Goal: Navigation & Orientation: Find specific page/section

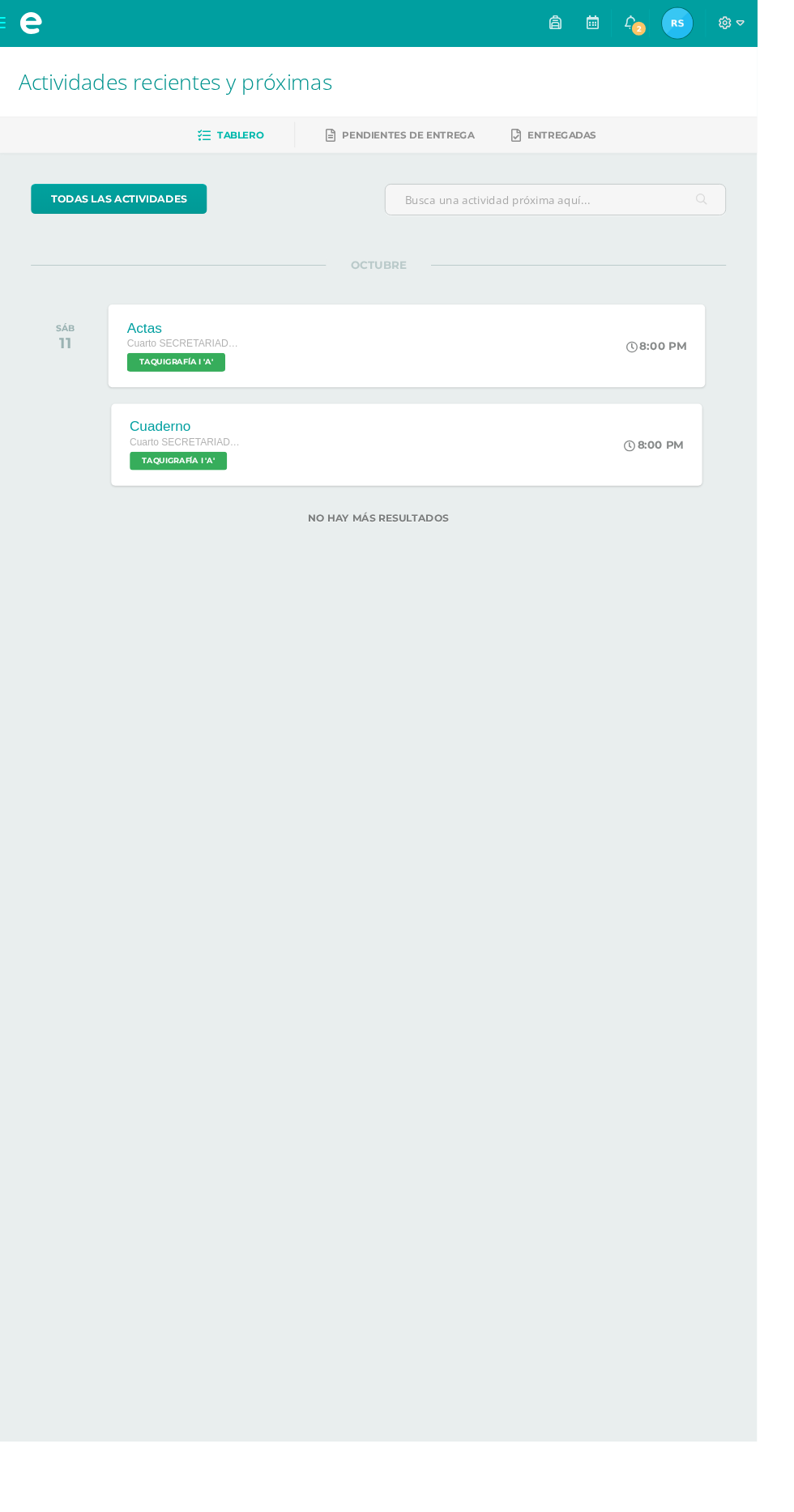
click at [522, 366] on div "Actas Cuarto SECRETARIADO B. SÁBADO TAQUIGRAFÍA I 'A' 8:00 PM Actas TAQUIGRAFÍA…" at bounding box center [426, 362] width 627 height 87
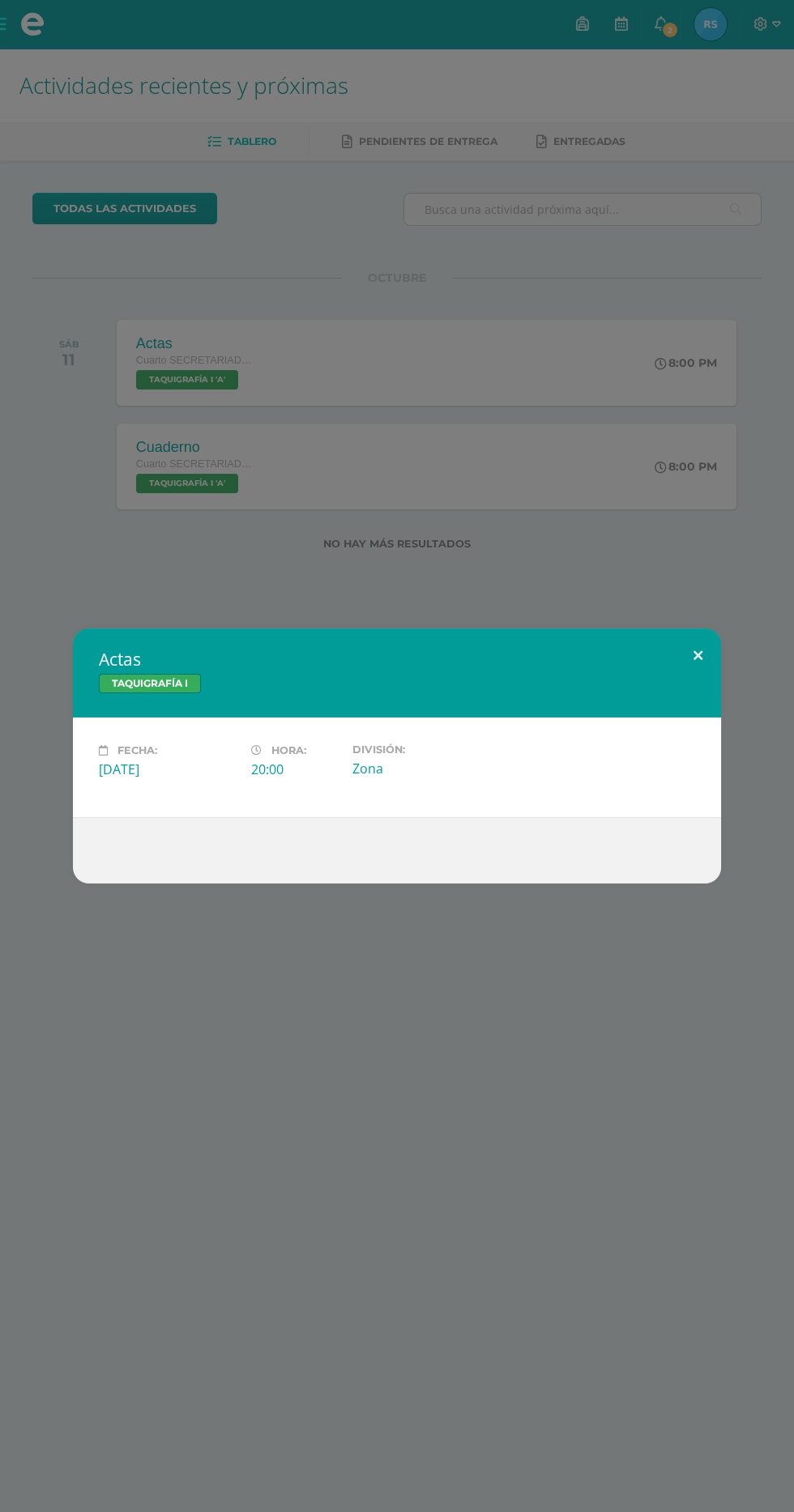
click at [690, 673] on button at bounding box center [698, 655] width 46 height 55
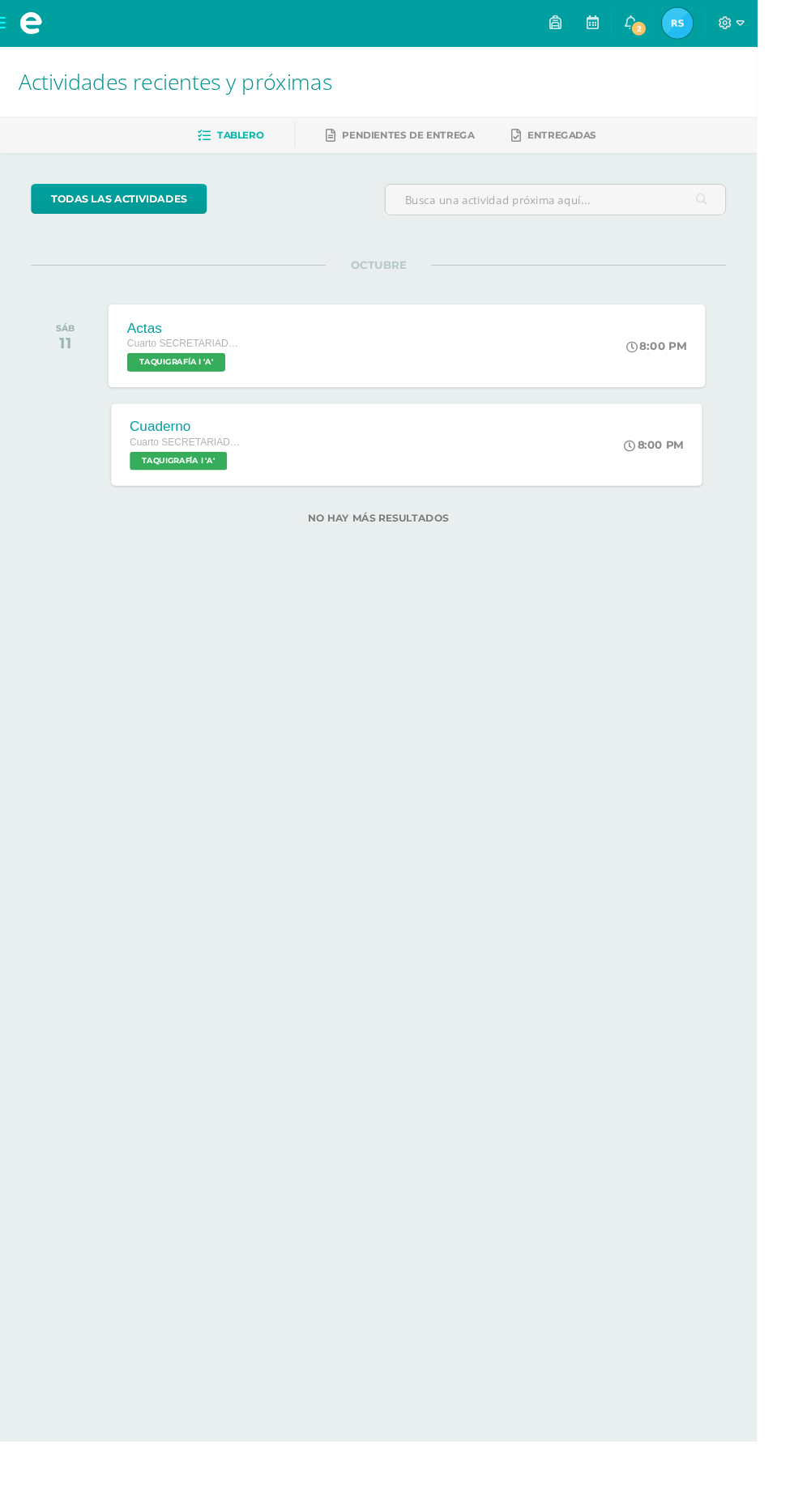
click at [622, 356] on div "Actas Cuarto SECRETARIADO B. SÁBADO TAQUIGRAFÍA I 'A' 8:00 PM Actas TAQUIGRAFÍA…" at bounding box center [426, 362] width 627 height 87
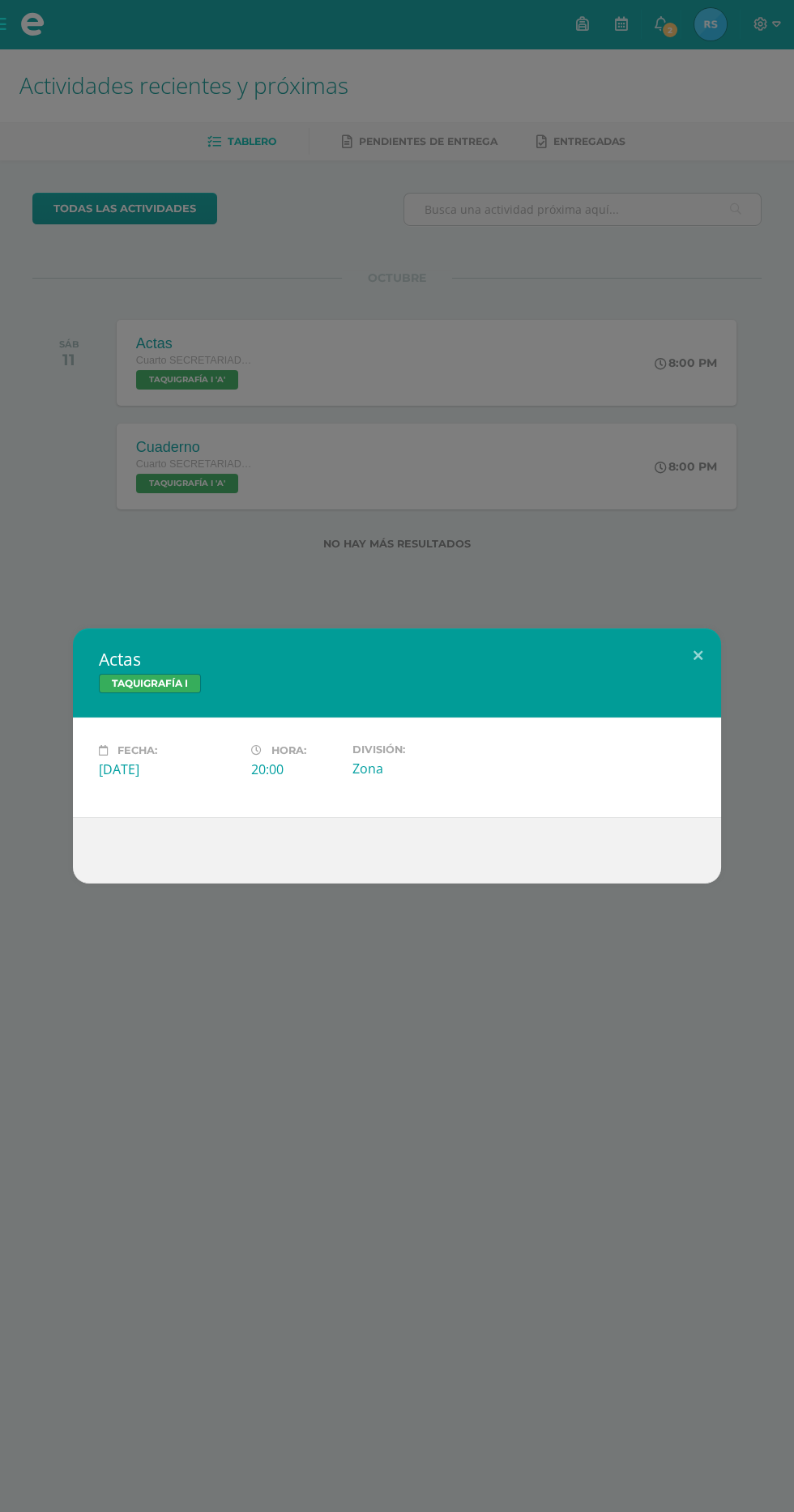
click at [560, 541] on div "Actas TAQUIGRAFÍA I Fecha: Sábado 11 de Octubre Hora: 20:00 División: Zona" at bounding box center [397, 756] width 794 height 1512
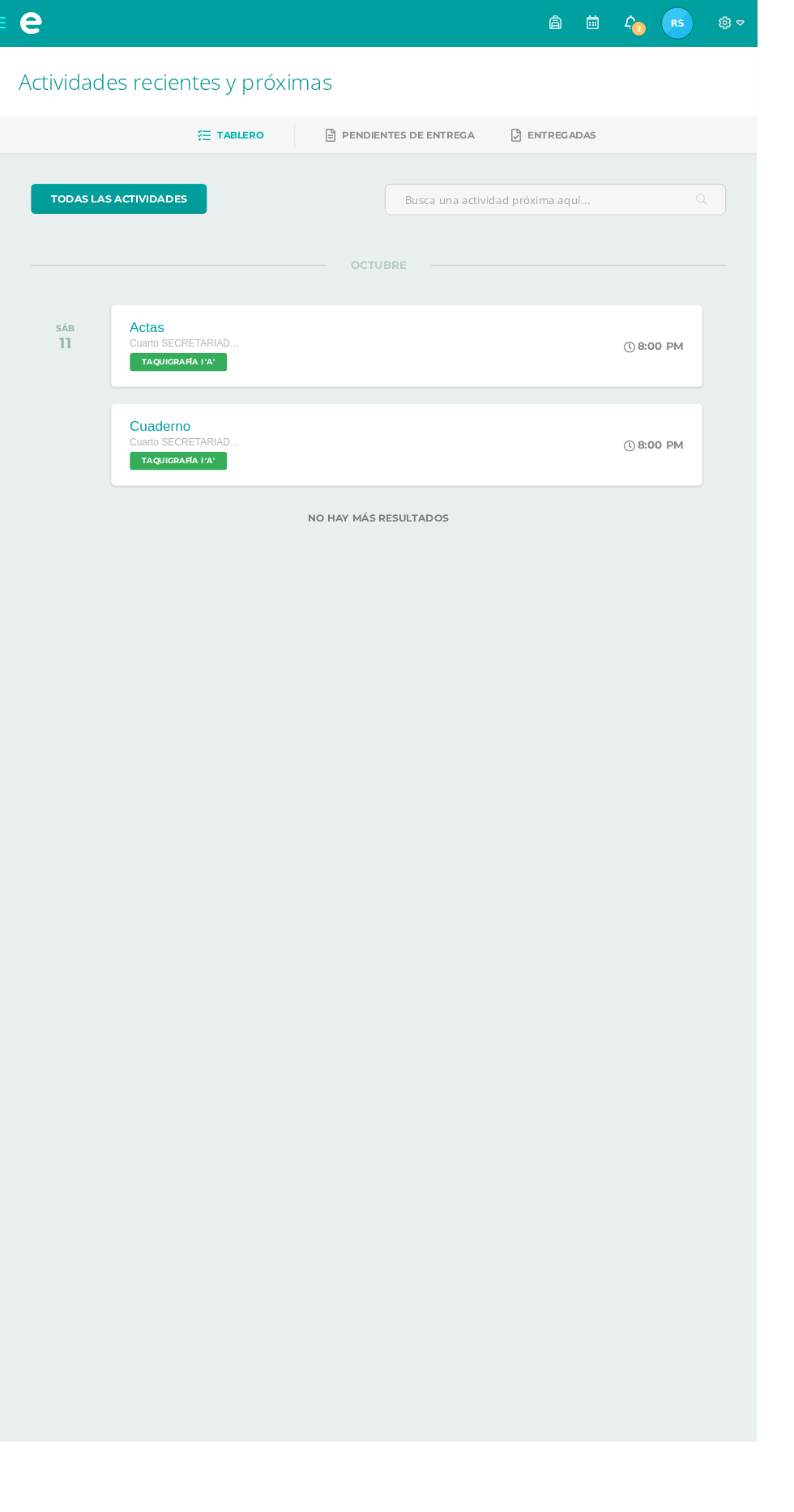
click at [679, 29] on span "2" at bounding box center [670, 30] width 18 height 18
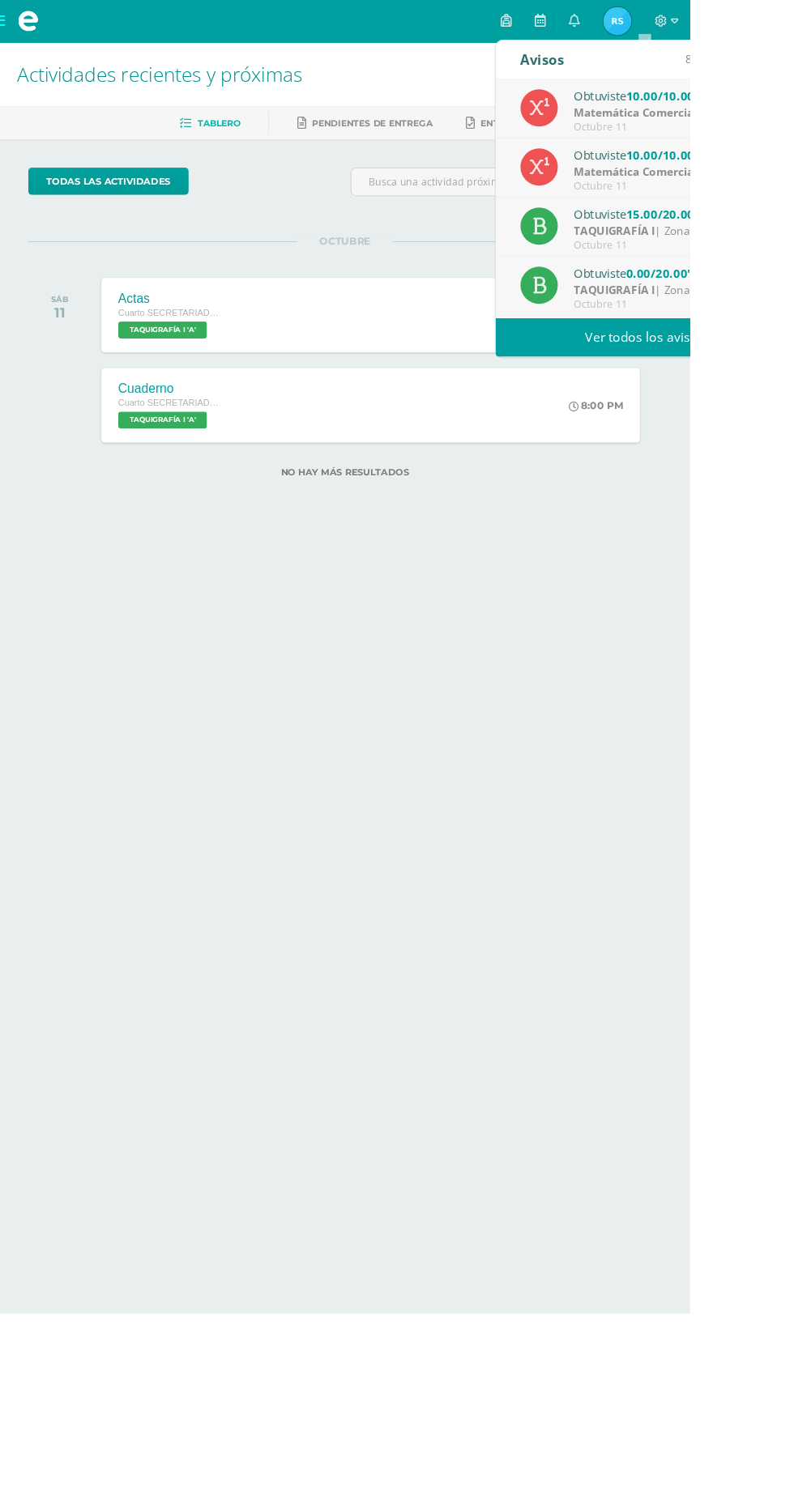
click at [793, 371] on link "Ver todos los avisos" at bounding box center [741, 388] width 343 height 45
